Goal: Task Accomplishment & Management: Use online tool/utility

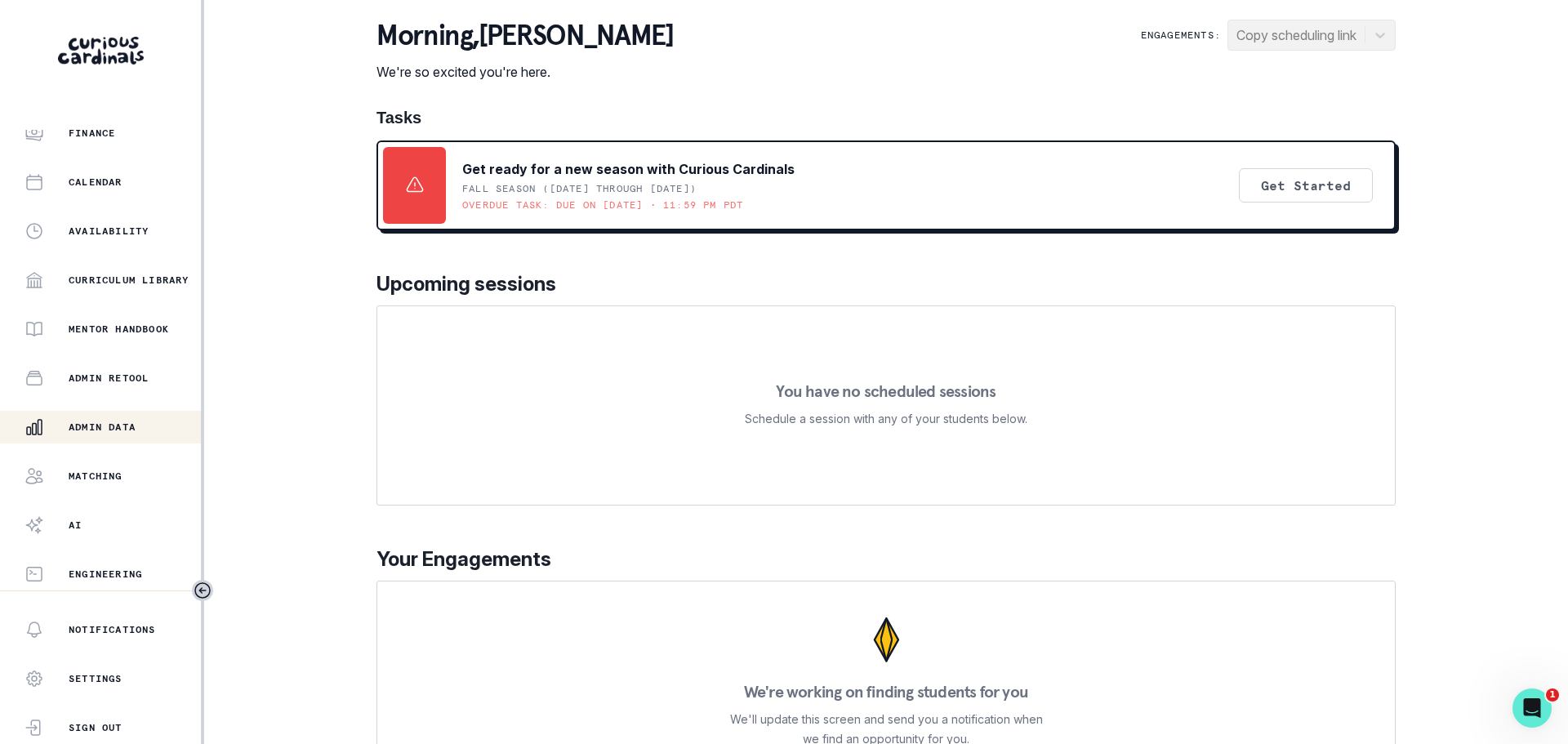
click at [120, 425] on p "Admin Data" at bounding box center [102, 427] width 67 height 13
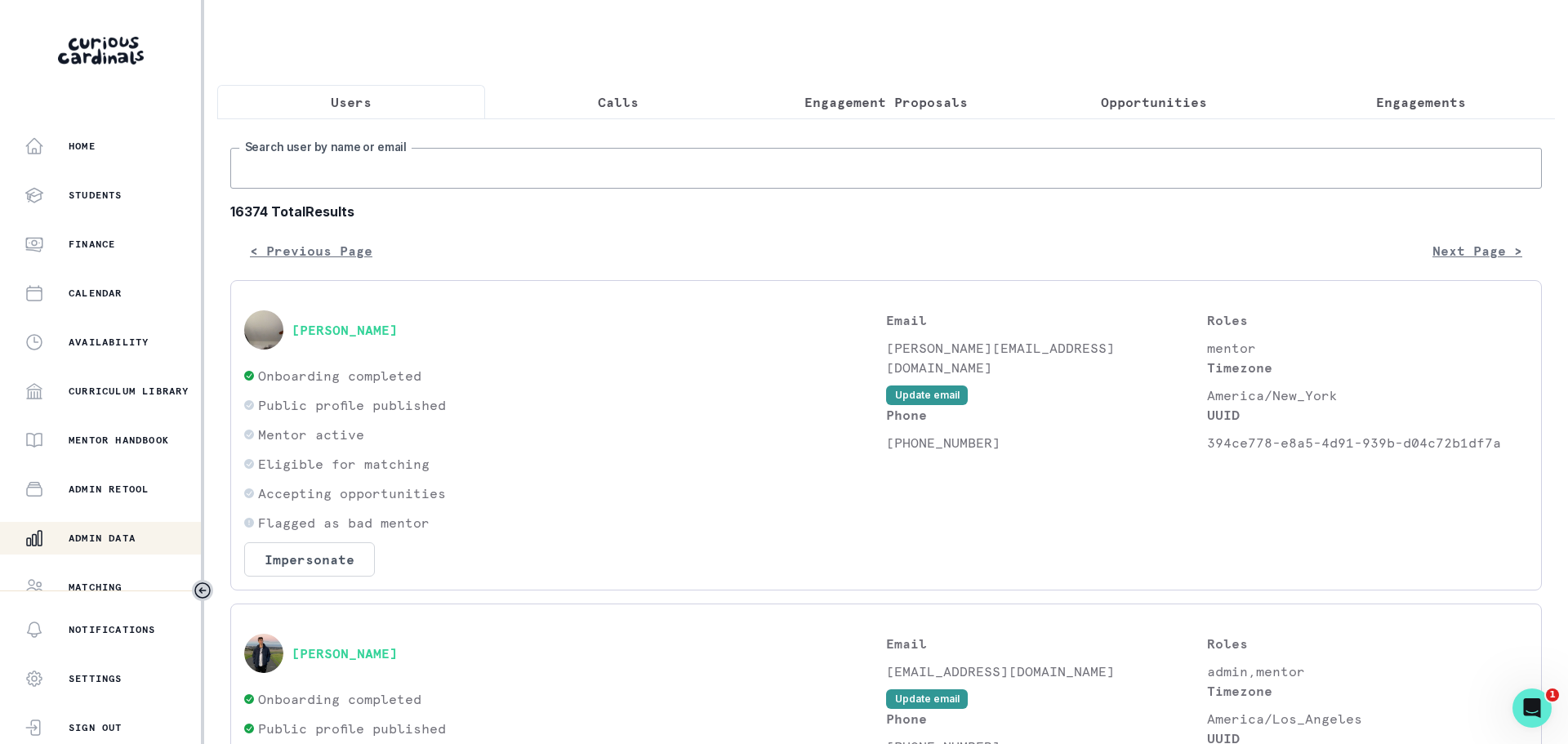
click at [472, 166] on input "Search user by name or email" at bounding box center [885, 168] width 1311 height 40
type input "[DATE][PERSON_NAME]"
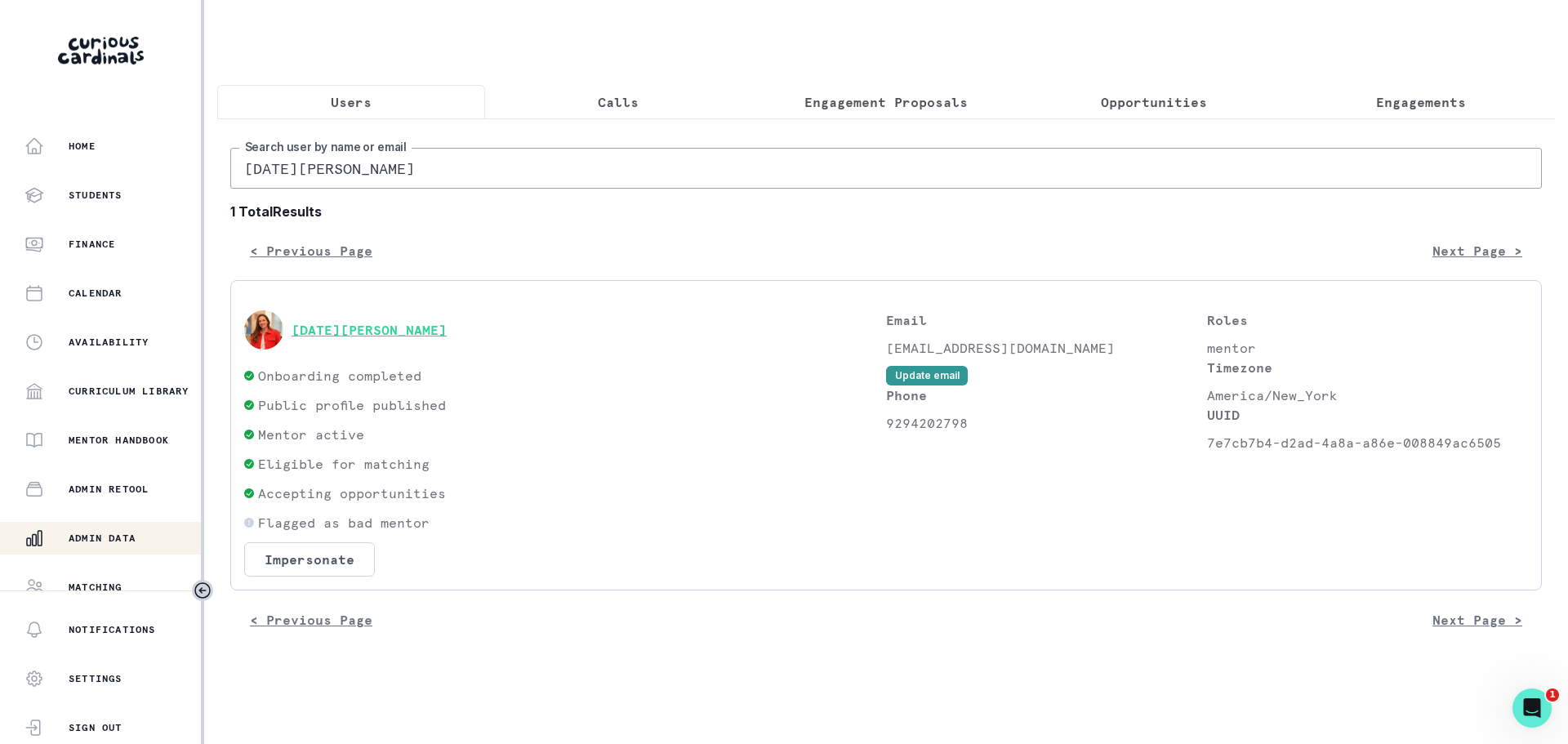
click at [358, 325] on button "[DATE][PERSON_NAME]" at bounding box center [369, 330] width 156 height 17
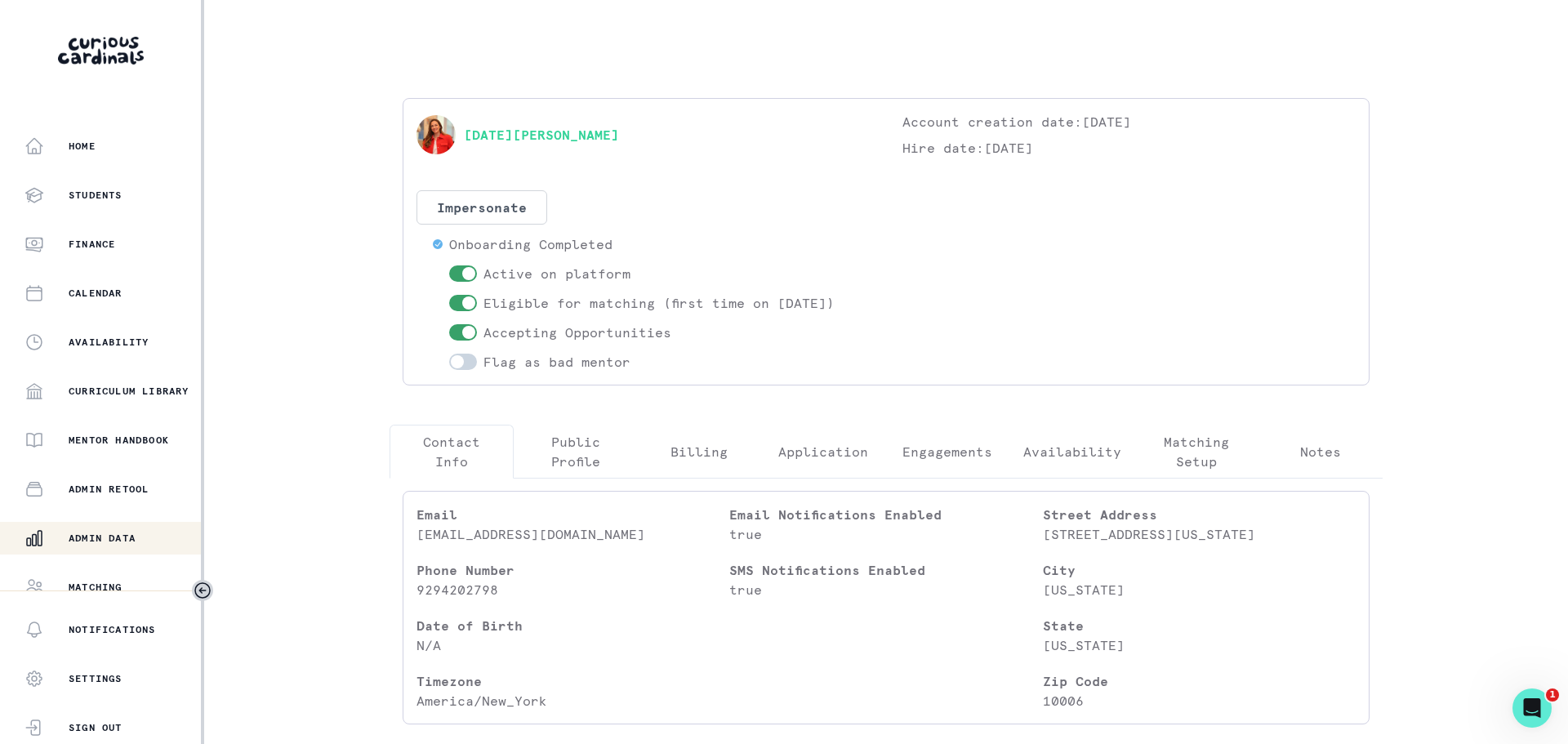
click at [1095, 441] on p "Availability" at bounding box center [1072, 451] width 98 height 19
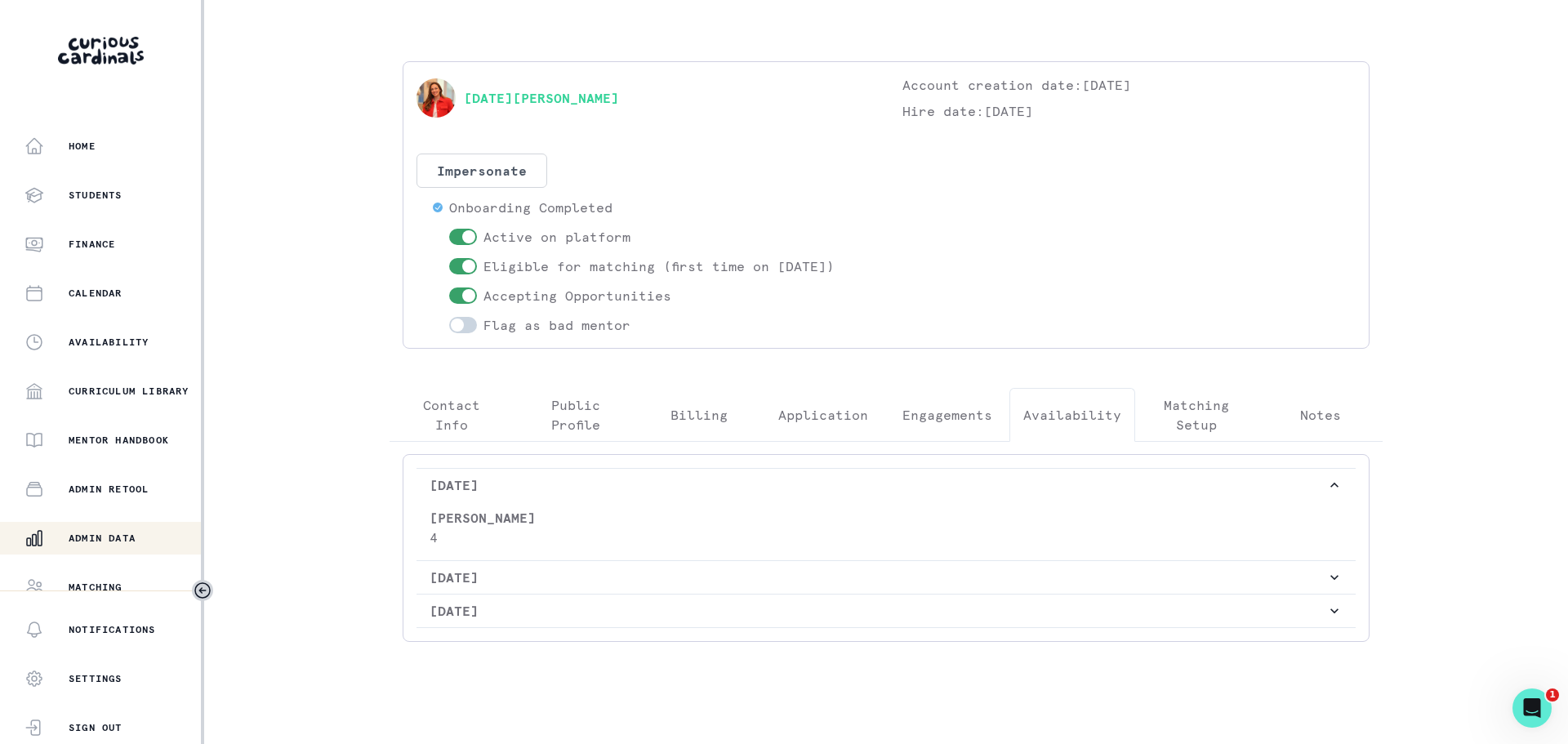
scroll to position [42, 0]
click at [968, 409] on p "Engagements" at bounding box center [948, 408] width 90 height 19
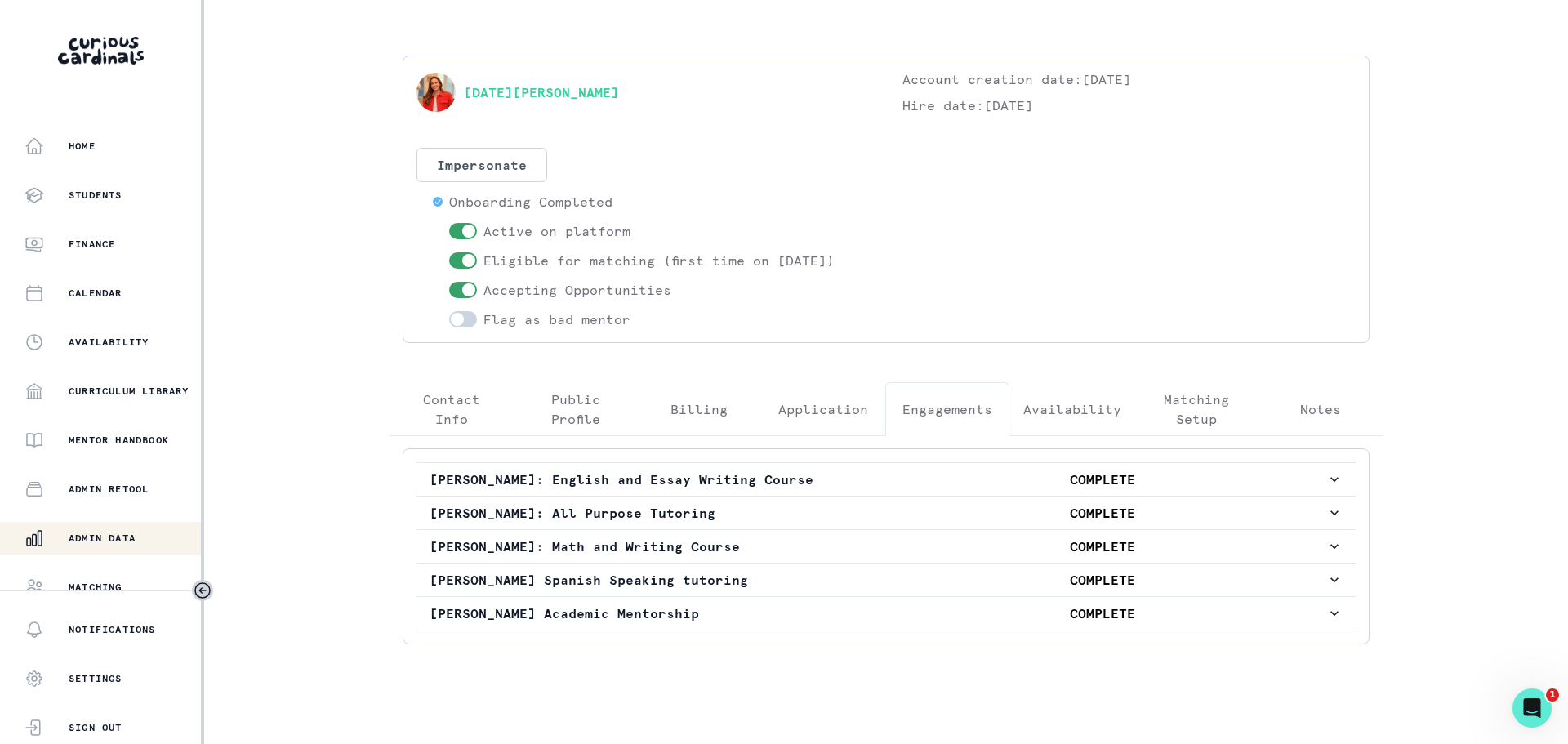
click at [538, 395] on p "Public Profile" at bounding box center [575, 408] width 97 height 40
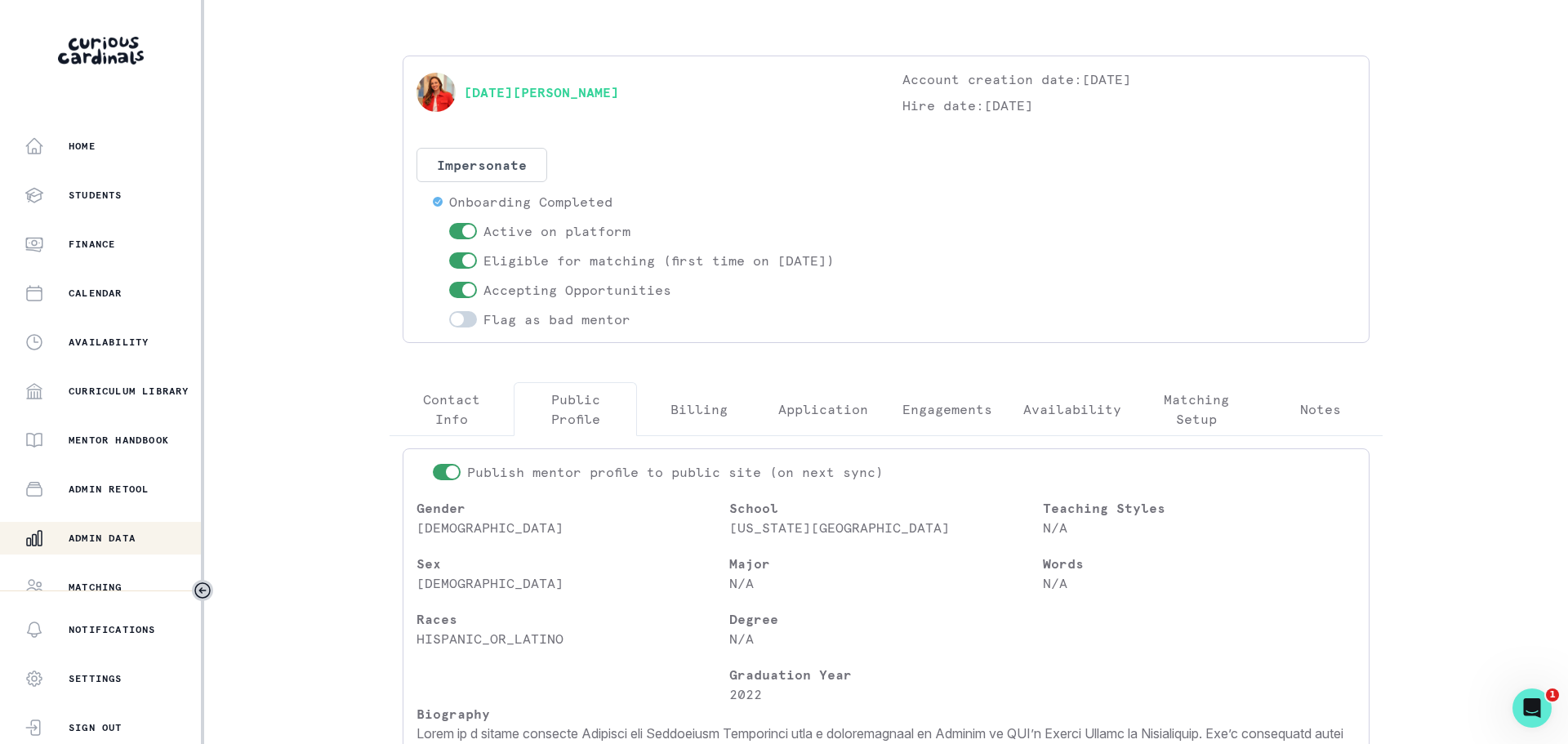
scroll to position [321, 0]
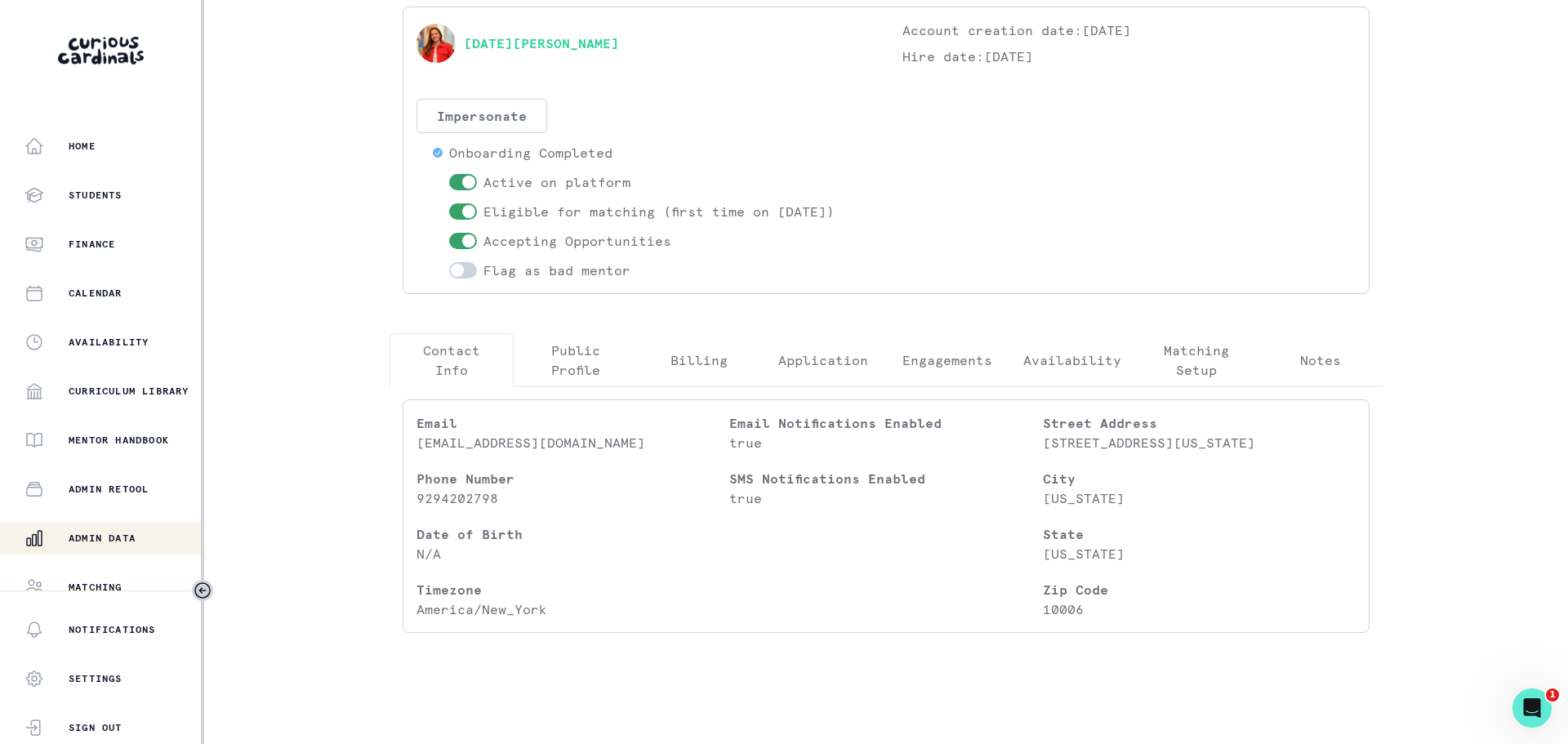
click at [463, 105] on div "[DATE][PERSON_NAME] Account creation date: [DATE] Hire date: [DATE] Impersonate…" at bounding box center [886, 326] width 1020 height 639
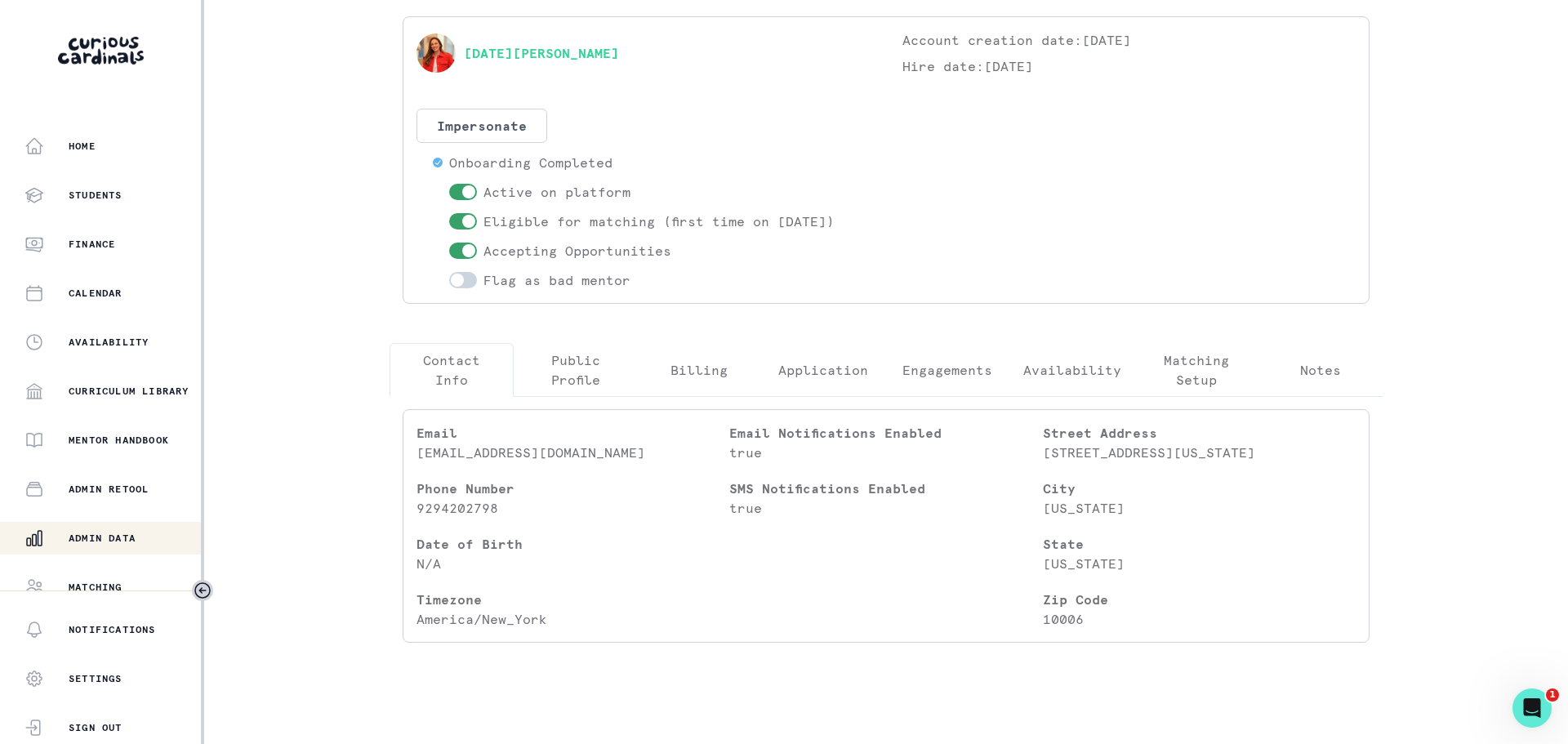
scroll to position [89, 0]
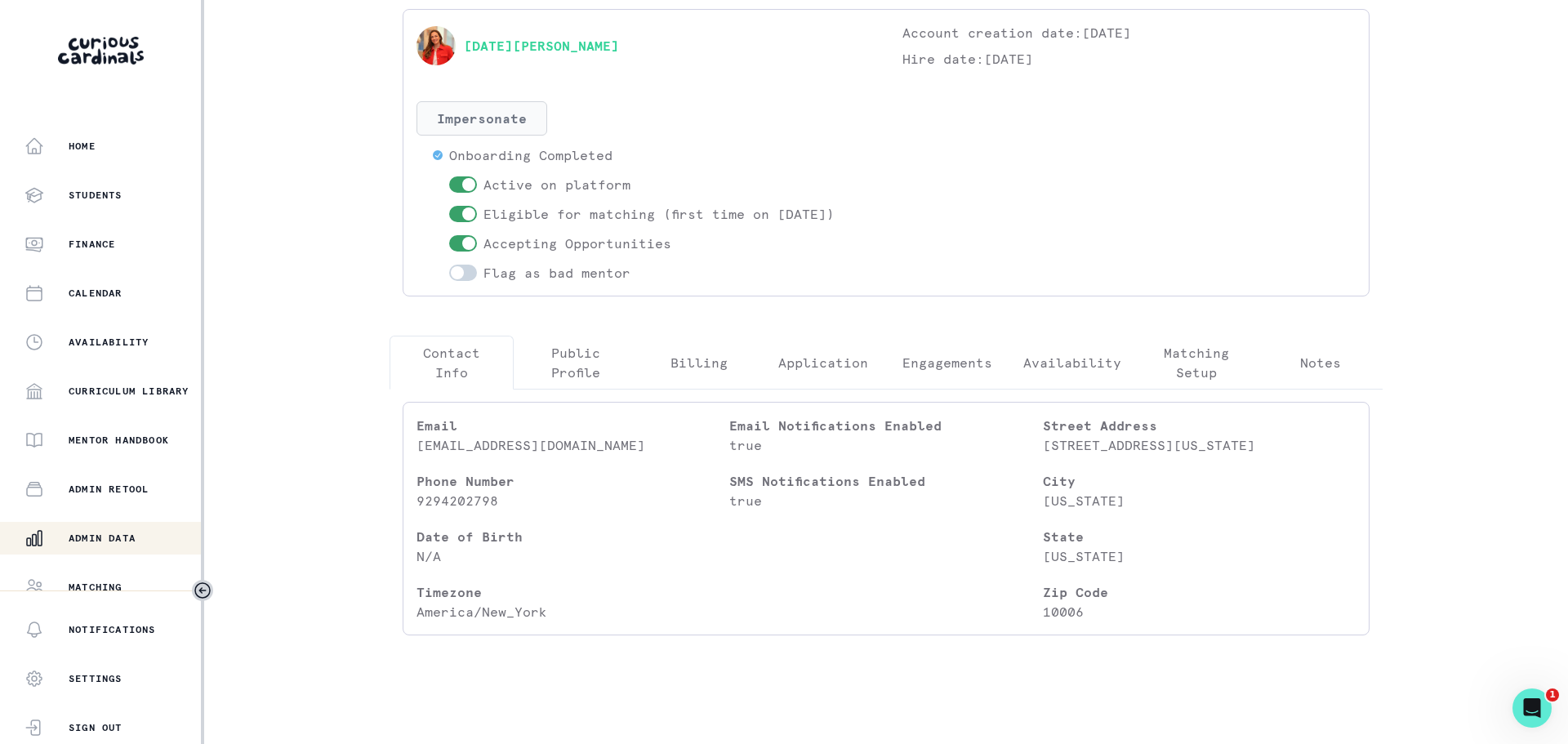
click at [519, 113] on button "Impersonate" at bounding box center [482, 118] width 131 height 34
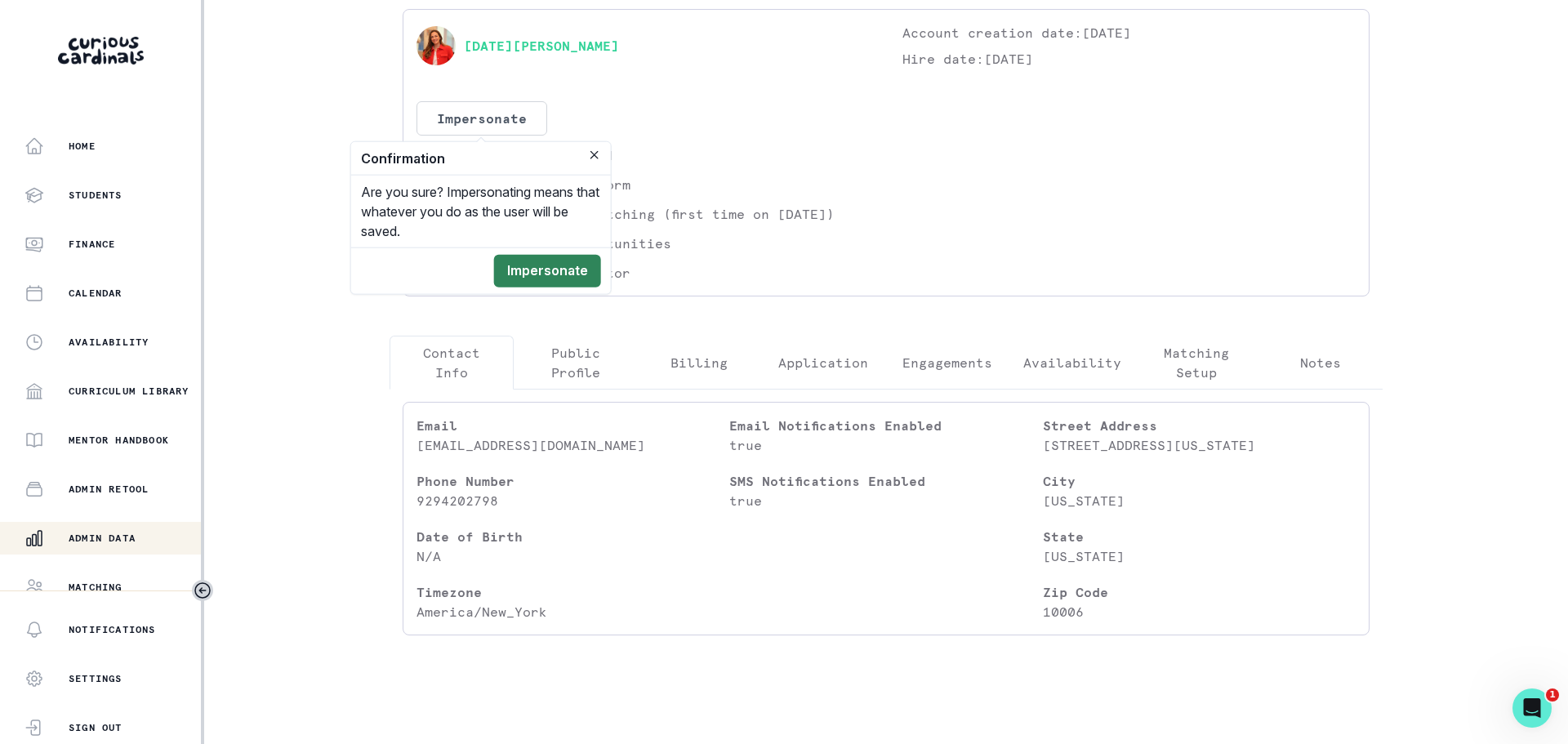
click at [554, 272] on button "Impersonate" at bounding box center [548, 270] width 107 height 32
